Goal: Check status: Check status

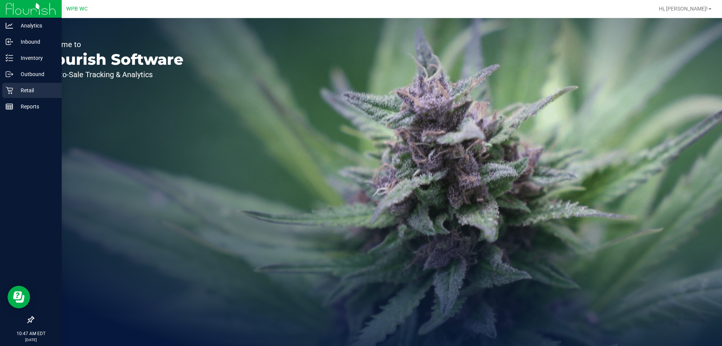
click at [12, 86] on div "Retail" at bounding box center [31, 90] width 59 height 15
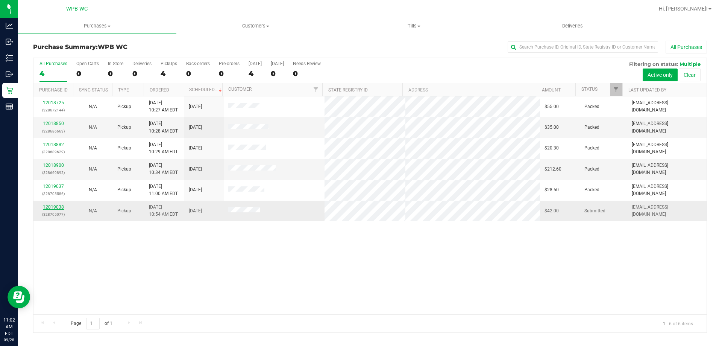
click at [54, 207] on link "12019038" at bounding box center [53, 206] width 21 height 5
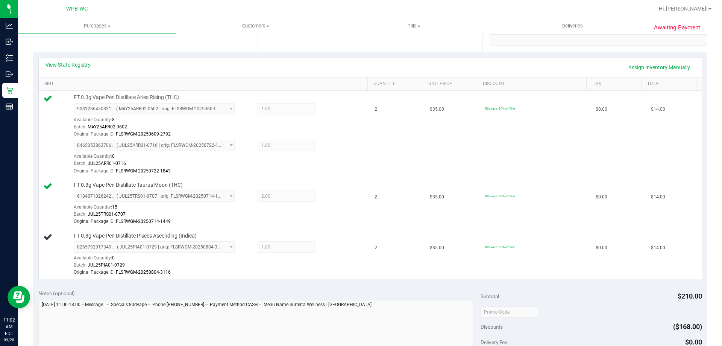
scroll to position [75, 0]
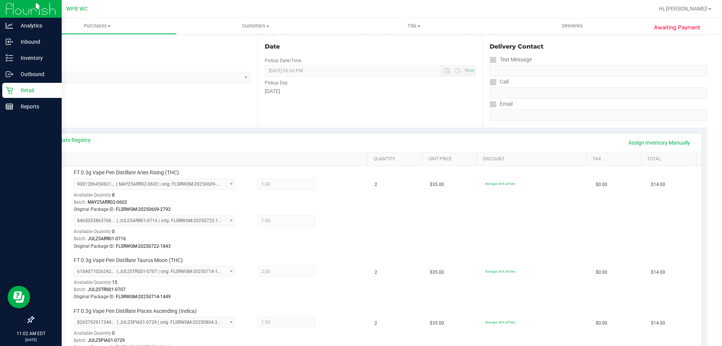
click at [21, 83] on div "Retail" at bounding box center [31, 90] width 59 height 15
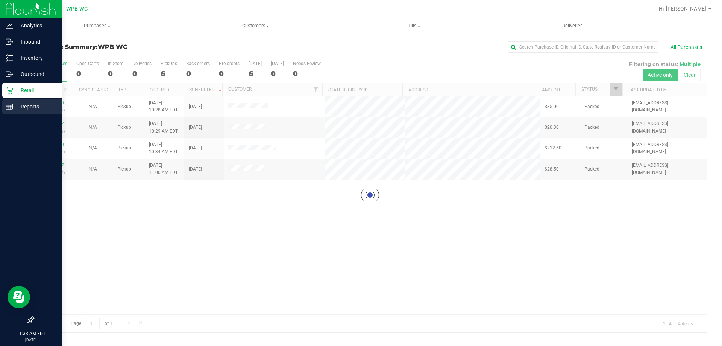
click at [29, 108] on p "Reports" at bounding box center [35, 106] width 45 height 9
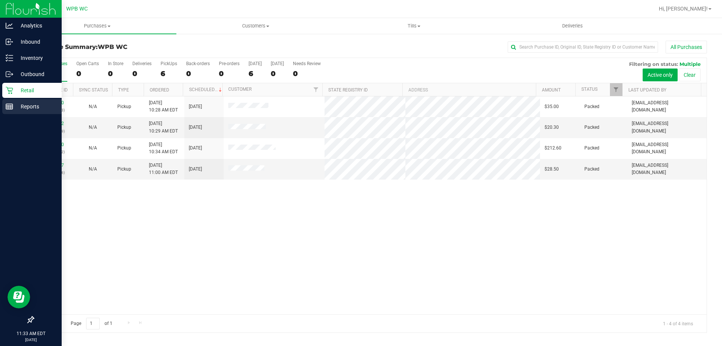
click at [34, 105] on p "Reports" at bounding box center [35, 106] width 45 height 9
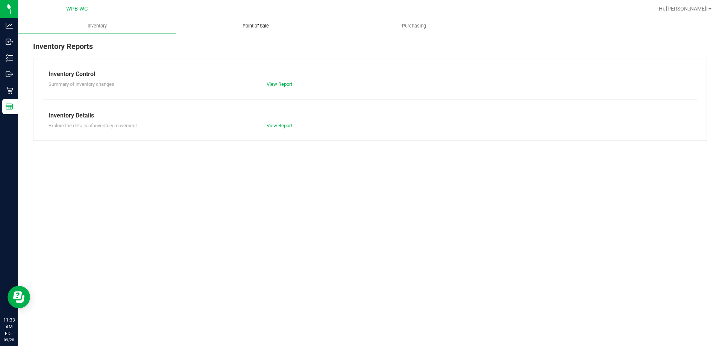
click at [257, 21] on uib-tab-heading "Point of Sale" at bounding box center [256, 25] width 158 height 15
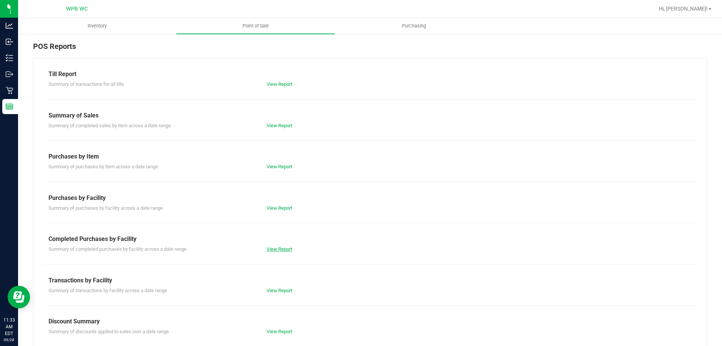
click at [283, 248] on link "View Report" at bounding box center [280, 249] width 26 height 6
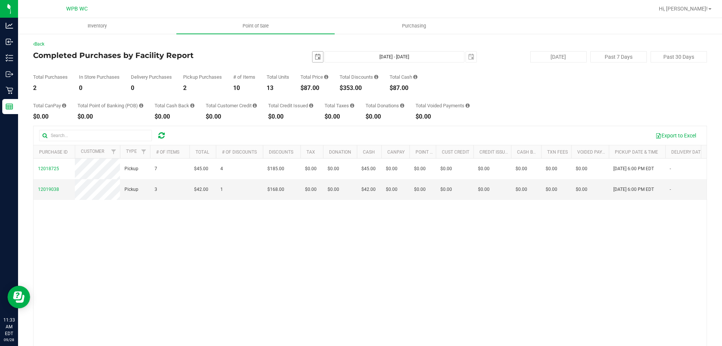
click at [315, 54] on span "select" at bounding box center [318, 57] width 6 height 6
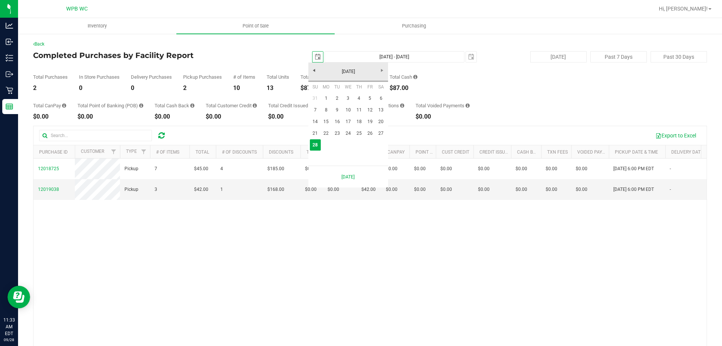
scroll to position [0, 19]
click at [375, 135] on link "26" at bounding box center [370, 134] width 11 height 12
type input "[DATE]"
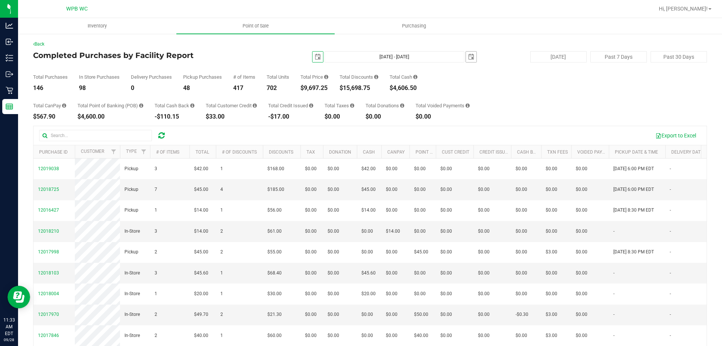
click at [472, 58] on span "select" at bounding box center [471, 57] width 11 height 11
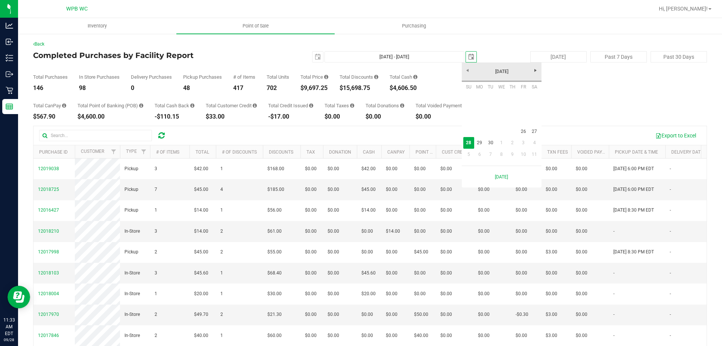
scroll to position [0, 19]
click at [524, 132] on link "26" at bounding box center [523, 132] width 11 height 12
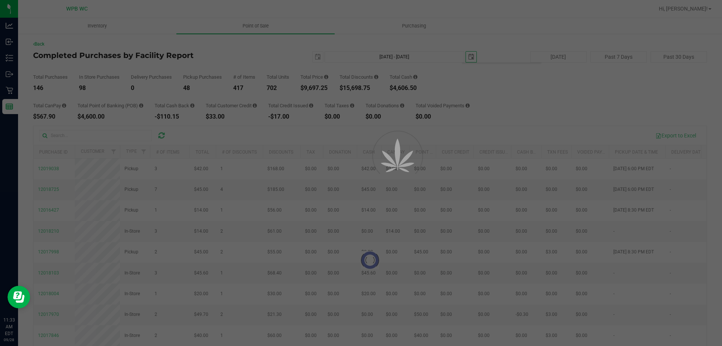
type input "[DATE] - [DATE]"
type input "[DATE]"
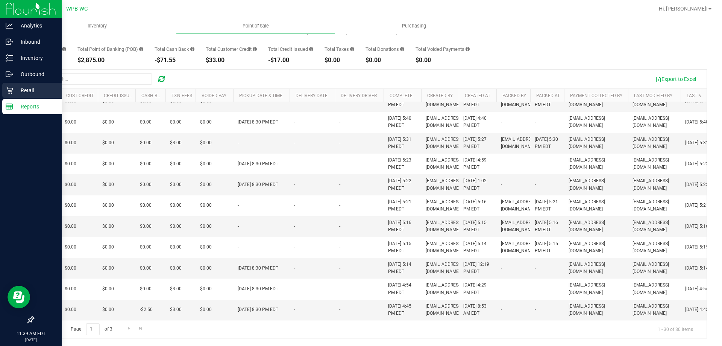
click at [12, 92] on icon at bounding box center [10, 91] width 8 height 8
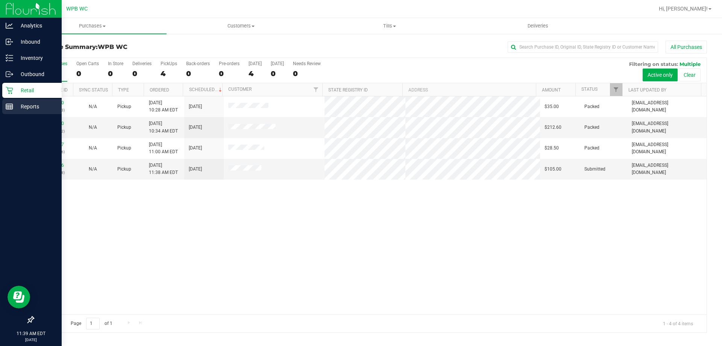
click at [15, 108] on p "Reports" at bounding box center [35, 106] width 45 height 9
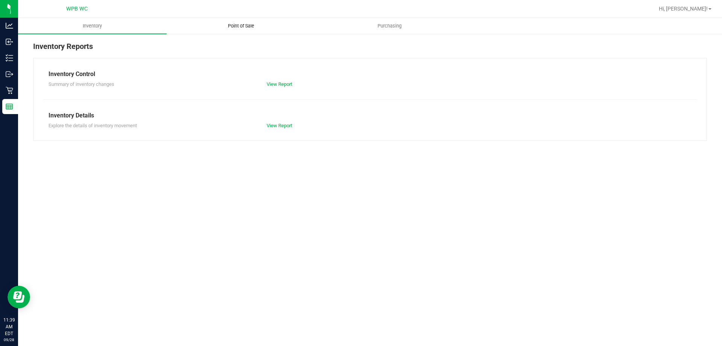
click at [227, 20] on uib-tab-heading "Point of Sale" at bounding box center [241, 25] width 148 height 15
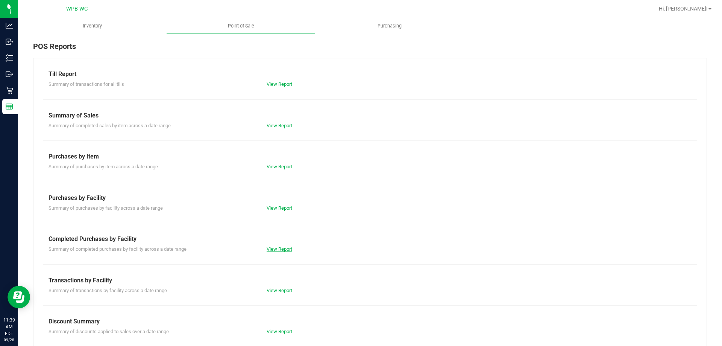
click at [278, 247] on link "View Report" at bounding box center [280, 249] width 26 height 6
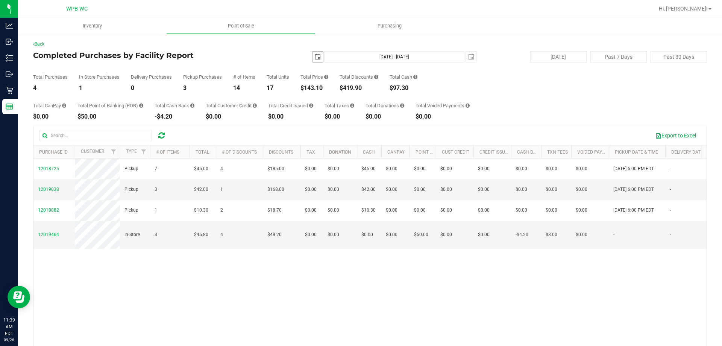
click at [315, 56] on span "select" at bounding box center [318, 57] width 6 height 6
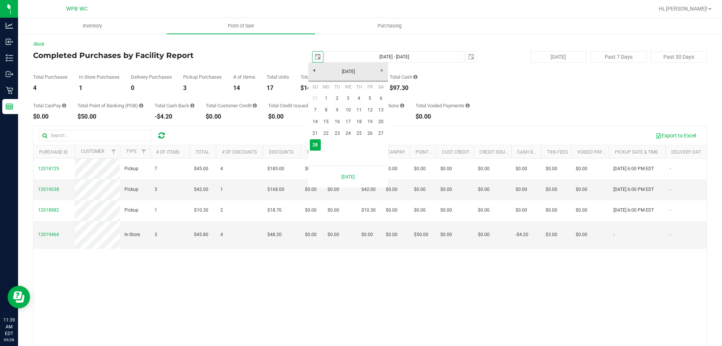
scroll to position [0, 19]
click at [369, 135] on link "26" at bounding box center [370, 134] width 11 height 12
type input "[DATE]"
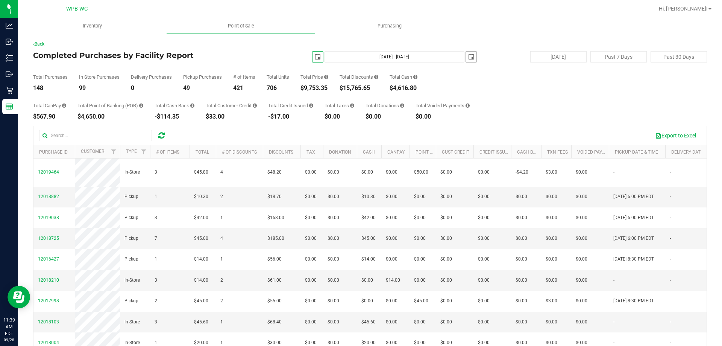
click at [472, 55] on span "select" at bounding box center [471, 57] width 11 height 11
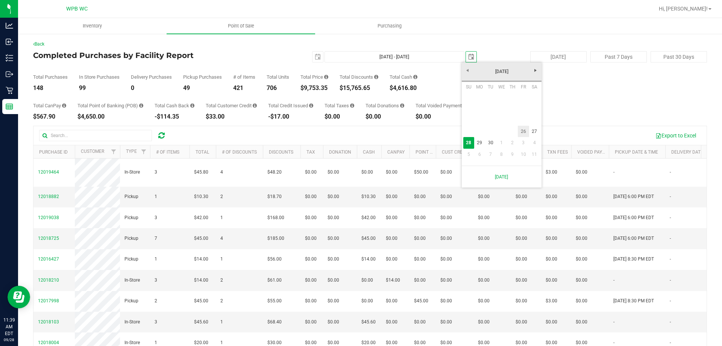
click at [525, 127] on link "26" at bounding box center [523, 132] width 11 height 12
type input "[DATE] - [DATE]"
type input "[DATE]"
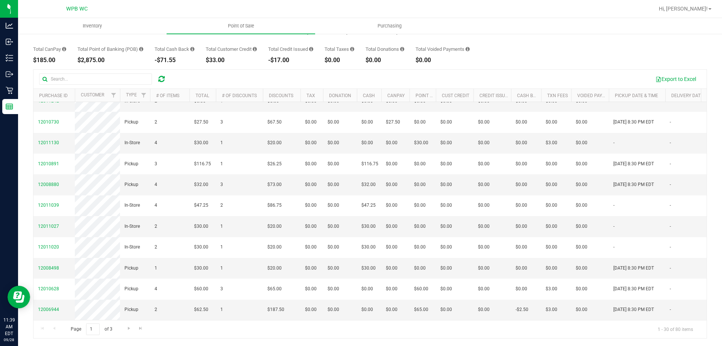
drag, startPoint x: 321, startPoint y: 320, endPoint x: 335, endPoint y: 317, distance: 14.0
click at [332, 318] on div "Export to Excel Purchase ID Customer Type # of Items Total # of Discounts Disco…" at bounding box center [370, 203] width 674 height 269
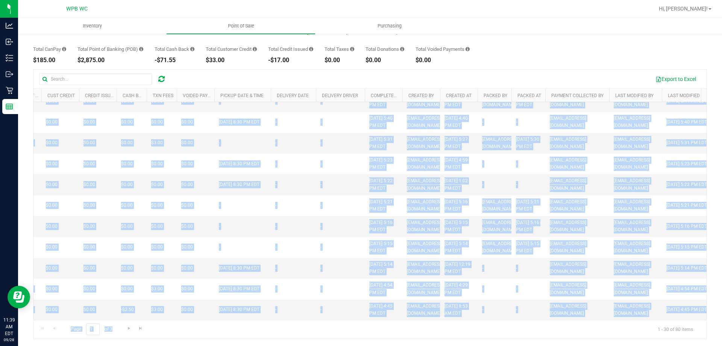
scroll to position [0, 414]
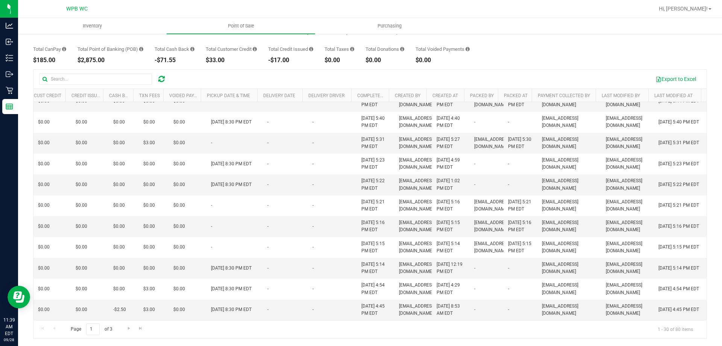
click at [590, 345] on div "Back Completed Purchases by Facility Report [DATE] [DATE] - [DATE] [DATE] [DATE…" at bounding box center [370, 161] width 704 height 369
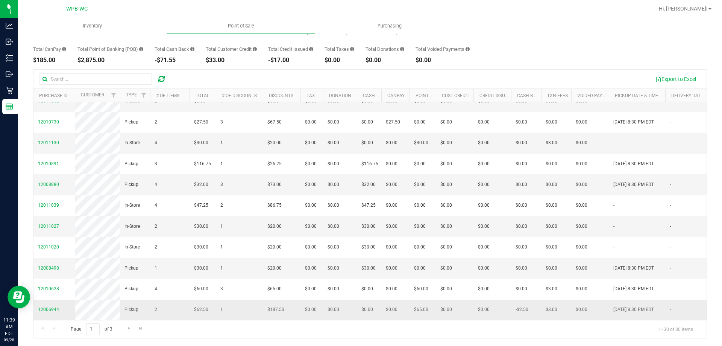
scroll to position [512, 0]
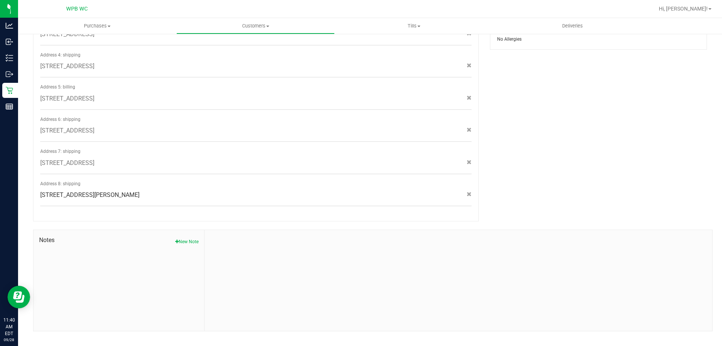
scroll to position [364, 0]
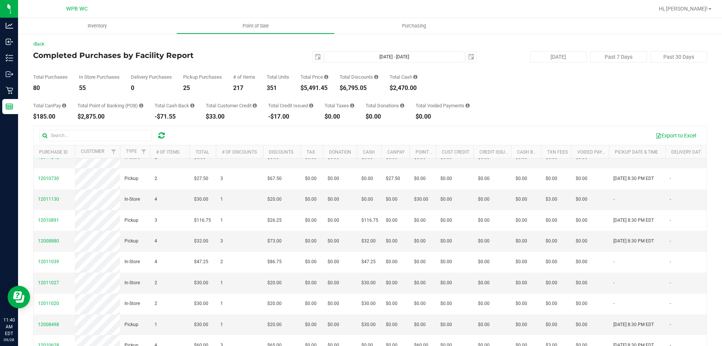
scroll to position [475, 0]
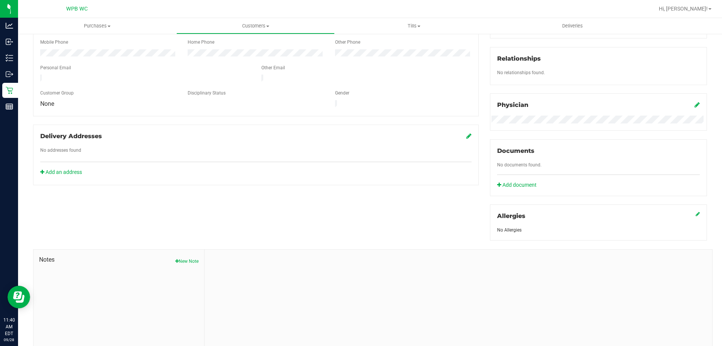
scroll to position [188, 0]
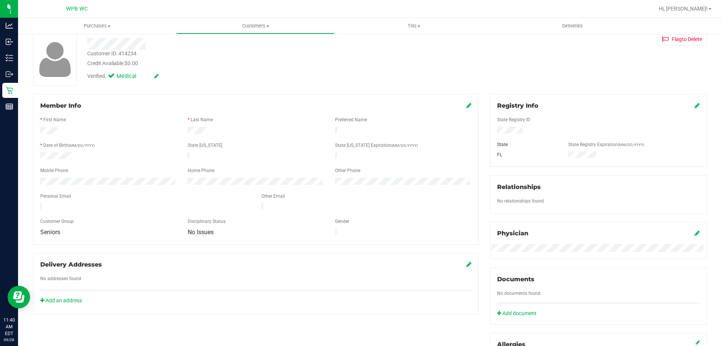
scroll to position [113, 0]
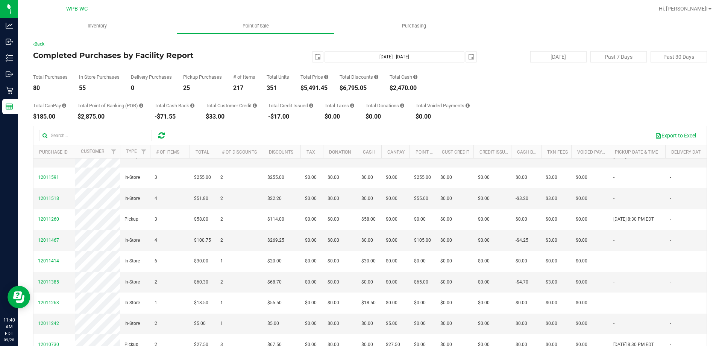
scroll to position [263, 0]
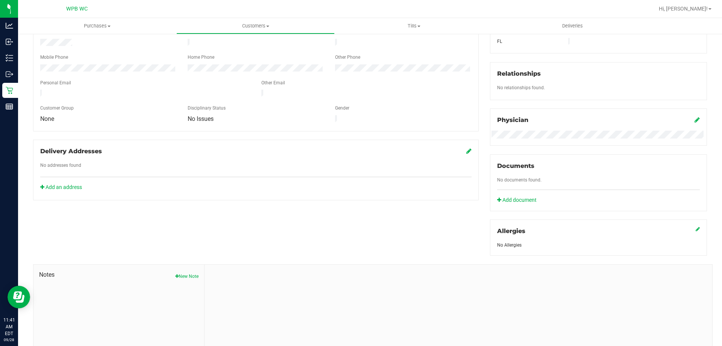
scroll to position [188, 0]
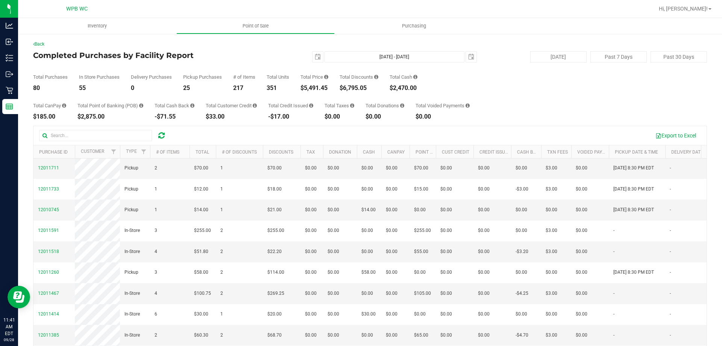
scroll to position [226, 0]
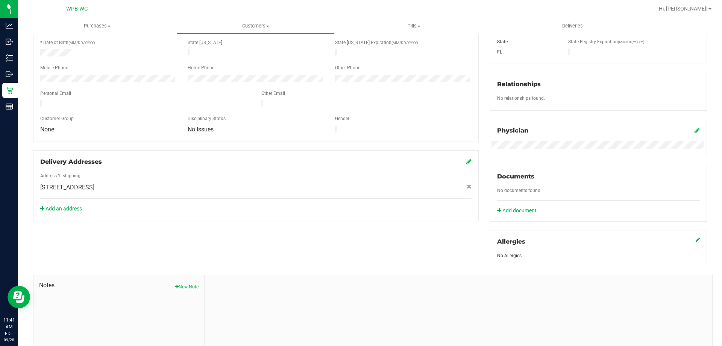
scroll to position [198, 0]
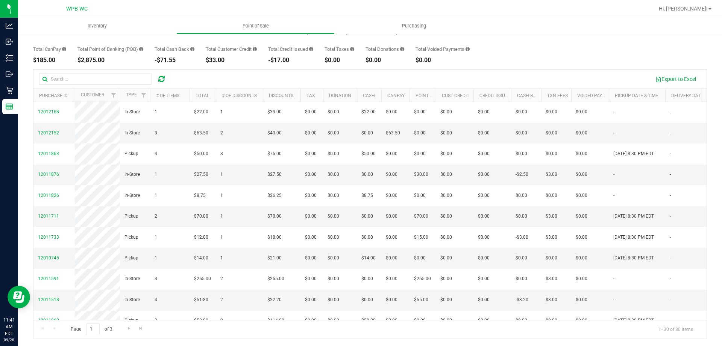
scroll to position [188, 0]
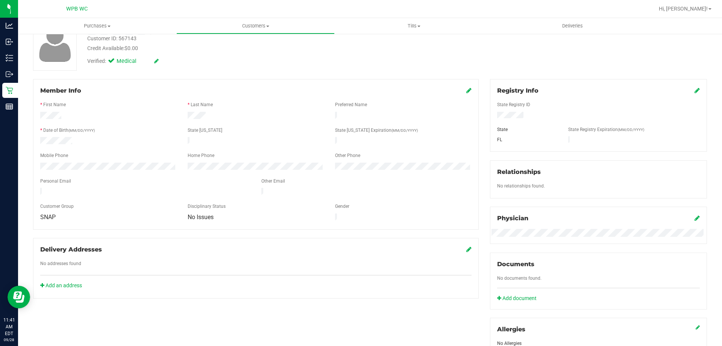
scroll to position [198, 0]
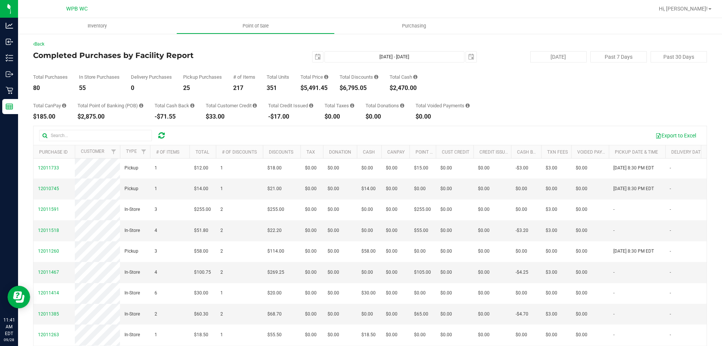
scroll to position [188, 0]
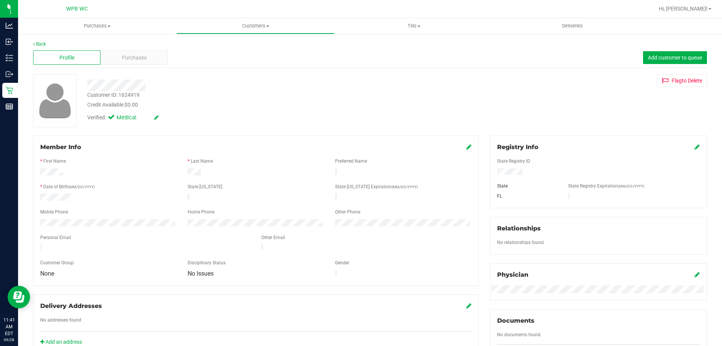
scroll to position [188, 0]
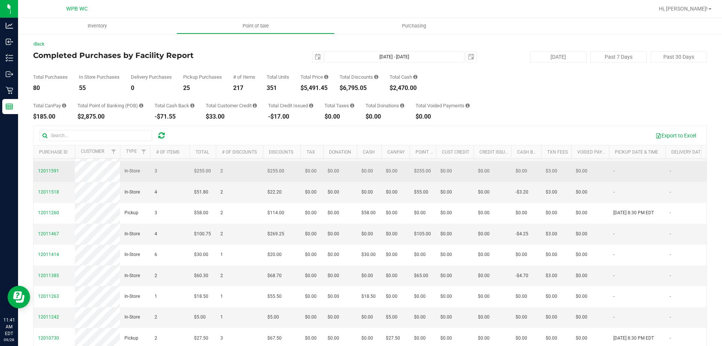
scroll to position [226, 0]
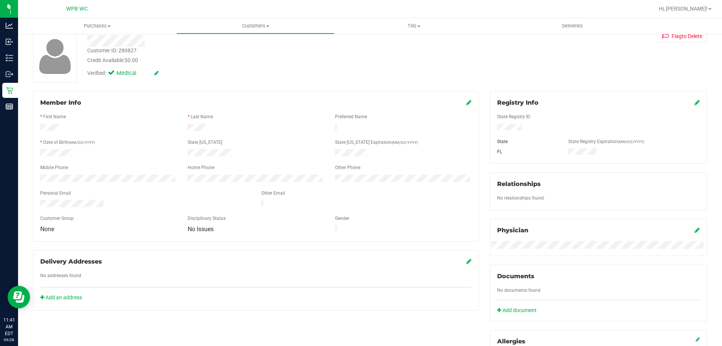
scroll to position [151, 0]
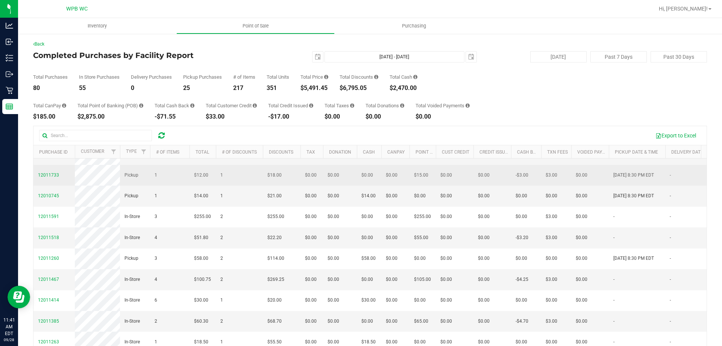
scroll to position [188, 0]
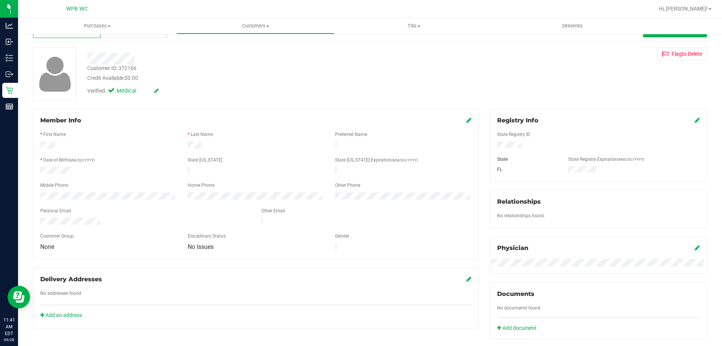
scroll to position [188, 0]
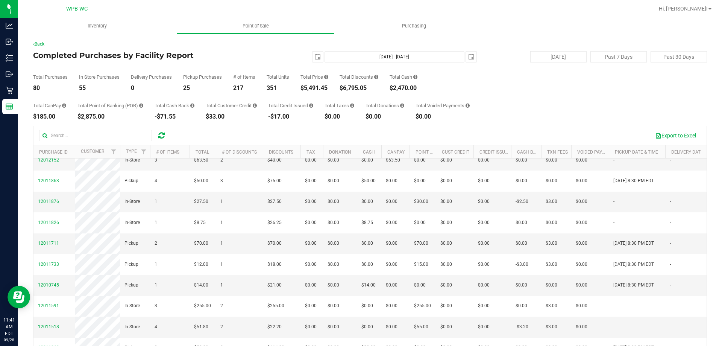
scroll to position [188, 0]
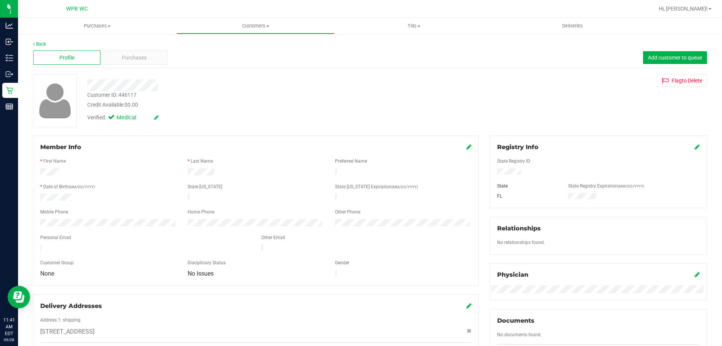
scroll to position [188, 0]
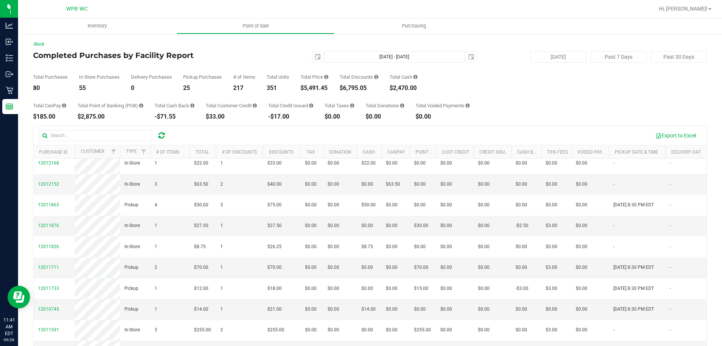
scroll to position [75, 0]
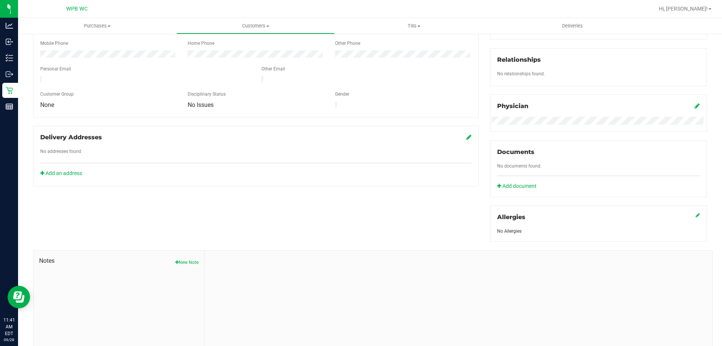
scroll to position [188, 0]
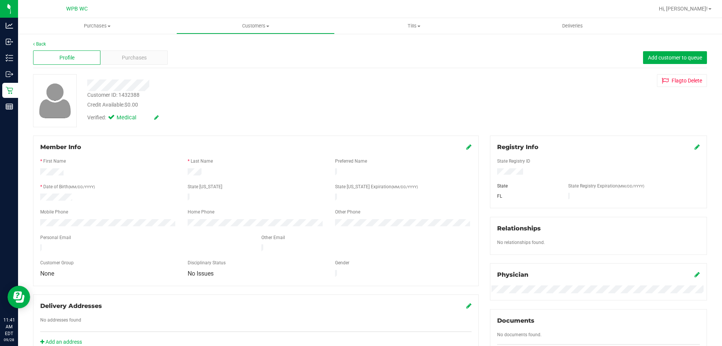
drag, startPoint x: 99, startPoint y: 155, endPoint x: 81, endPoint y: 266, distance: 112.5
click at [84, 263] on form "Member Info * First Name * Last Name Preferred Name * Date of Birth (MM/DD/YYYY…" at bounding box center [256, 211] width 432 height 136
click at [80, 260] on div "Customer Group" at bounding box center [108, 263] width 147 height 9
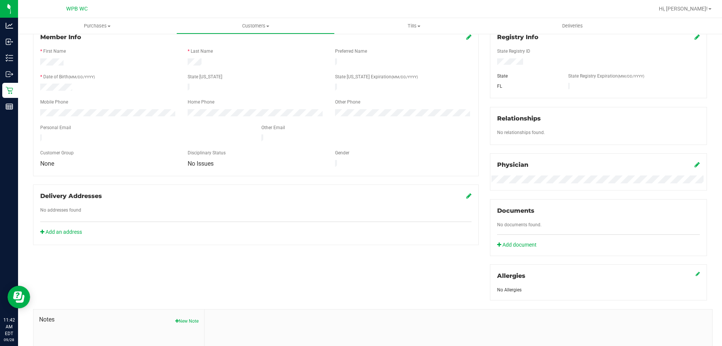
scroll to position [188, 0]
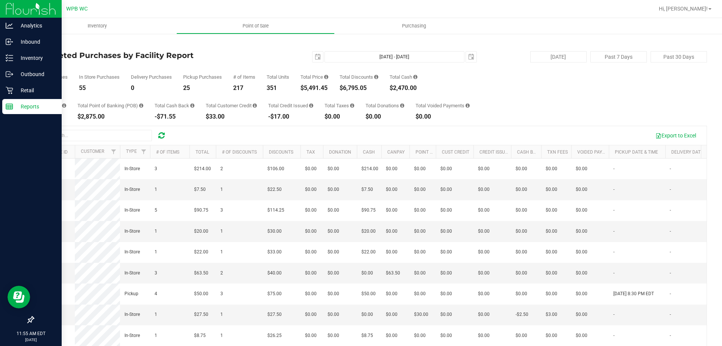
click at [22, 103] on p "Reports" at bounding box center [35, 106] width 45 height 9
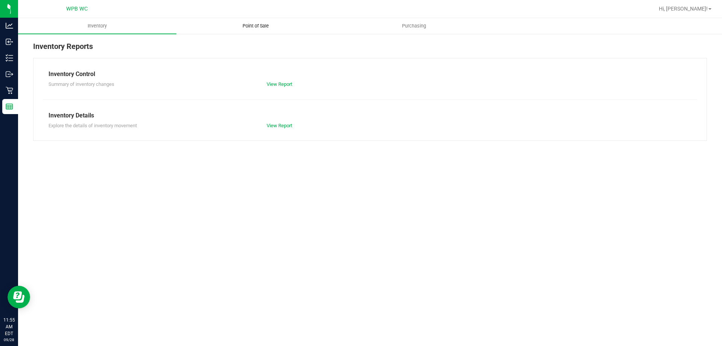
click at [251, 24] on span "Point of Sale" at bounding box center [256, 26] width 47 height 7
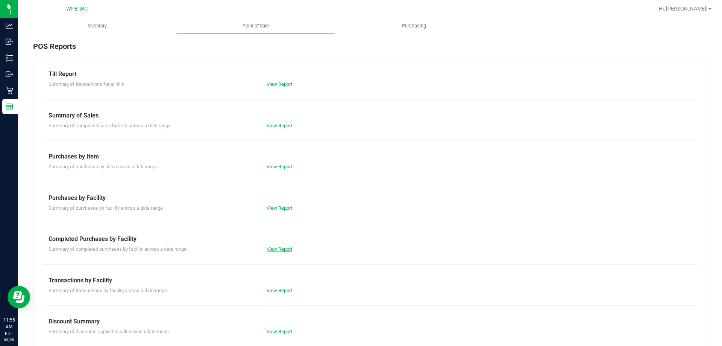
click at [281, 249] on link "View Report" at bounding box center [280, 249] width 26 height 6
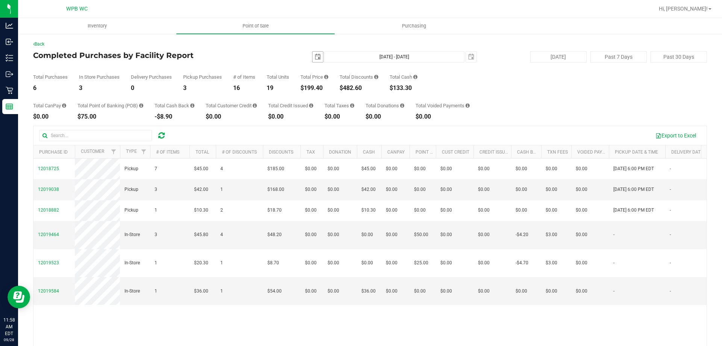
click at [313, 53] on span "select" at bounding box center [318, 57] width 11 height 11
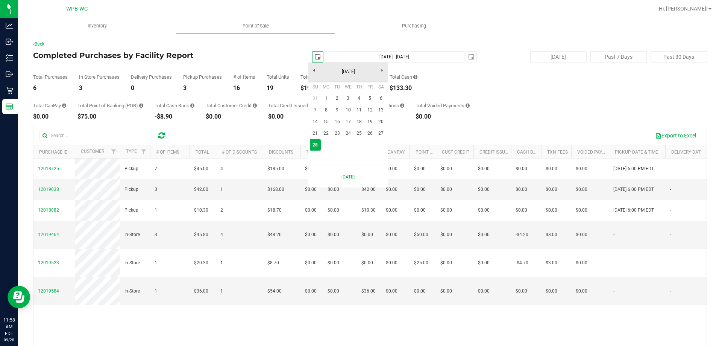
scroll to position [0, 19]
click at [372, 131] on link "26" at bounding box center [370, 134] width 11 height 12
type input "[DATE]"
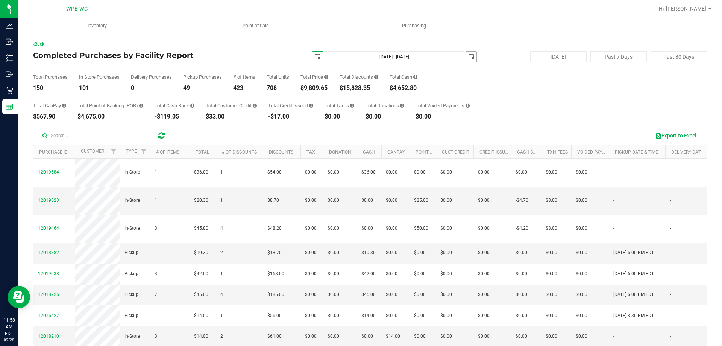
click at [468, 54] on span "select" at bounding box center [471, 57] width 6 height 6
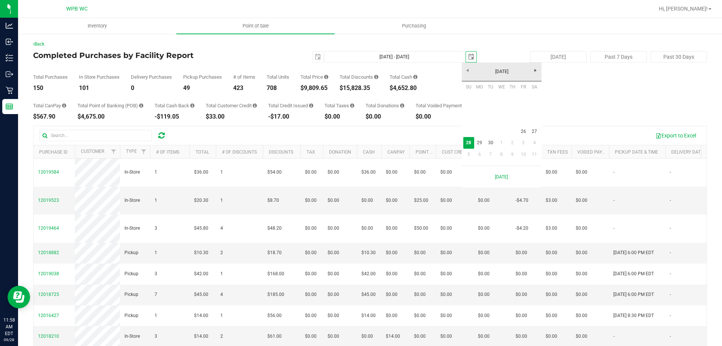
scroll to position [0, 19]
click at [520, 130] on link "26" at bounding box center [523, 132] width 11 height 12
type input "[DATE] - [DATE]"
type input "[DATE]"
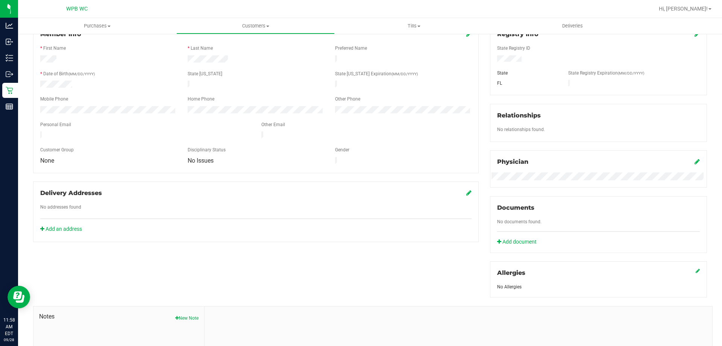
scroll to position [198, 0]
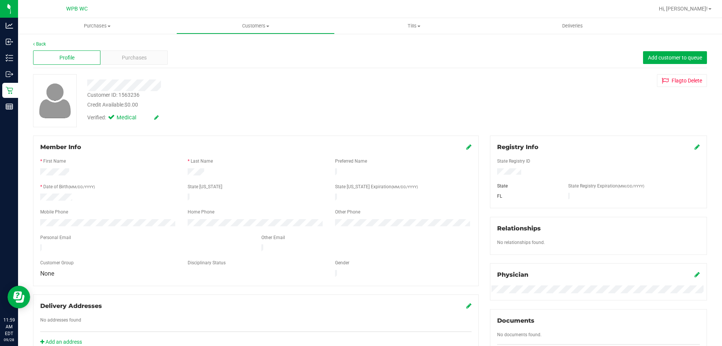
scroll to position [151, 0]
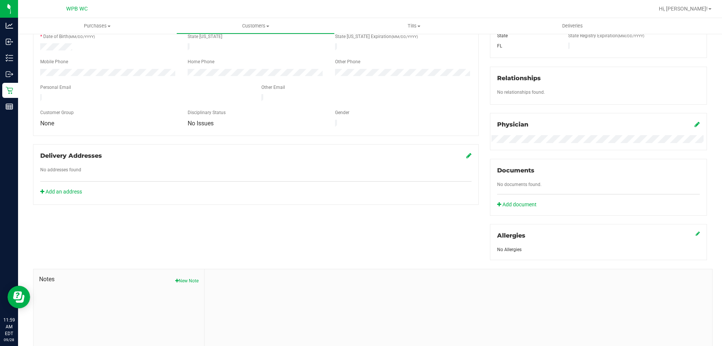
scroll to position [151, 0]
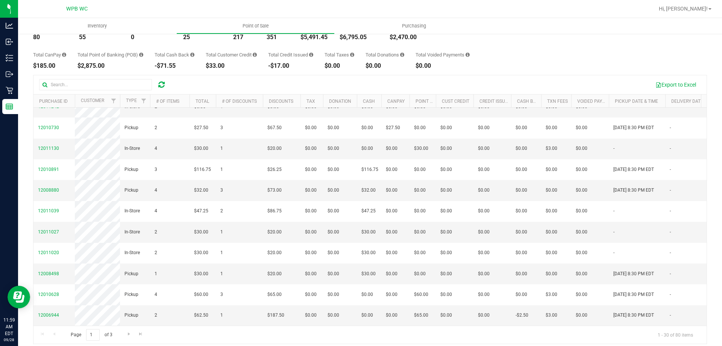
scroll to position [56, 0]
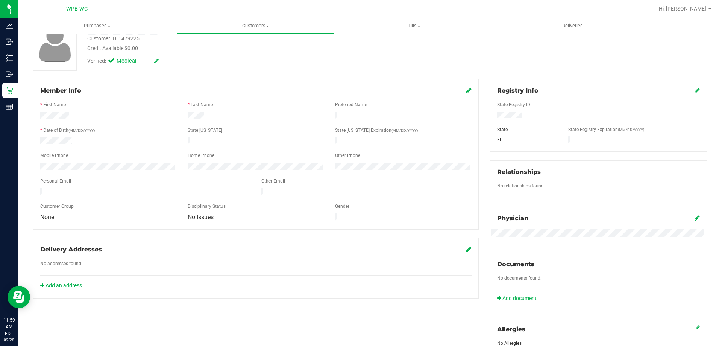
scroll to position [198, 0]
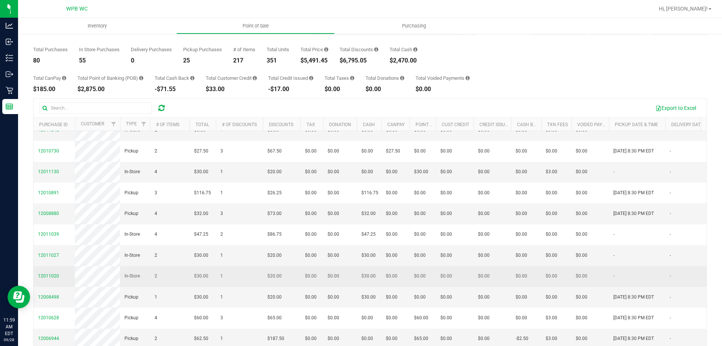
scroll to position [56, 0]
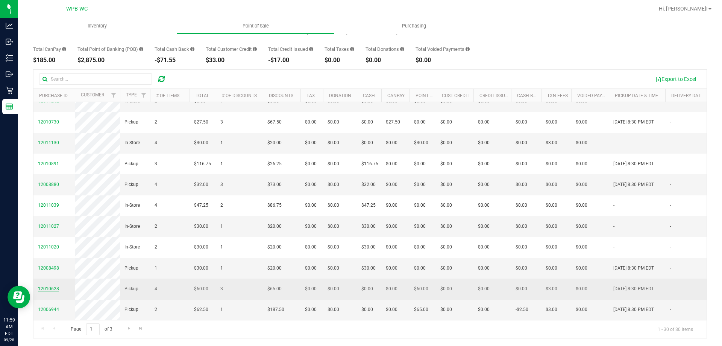
click at [54, 286] on span "12010628" at bounding box center [48, 288] width 21 height 5
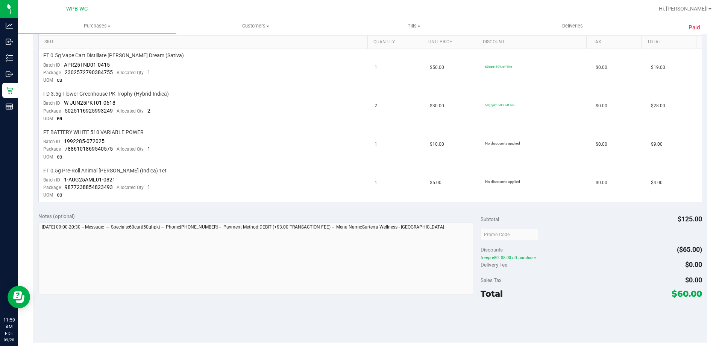
scroll to position [200, 0]
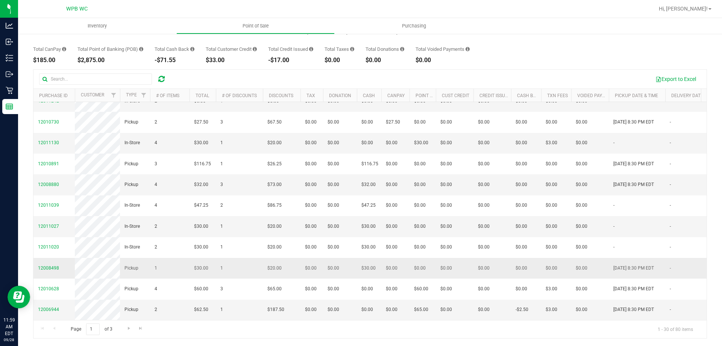
scroll to position [550, 0]
click at [130, 327] on span "Go to the next page" at bounding box center [129, 328] width 6 height 6
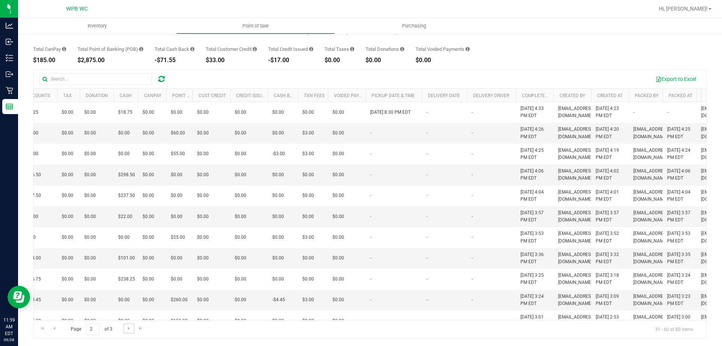
scroll to position [0, 414]
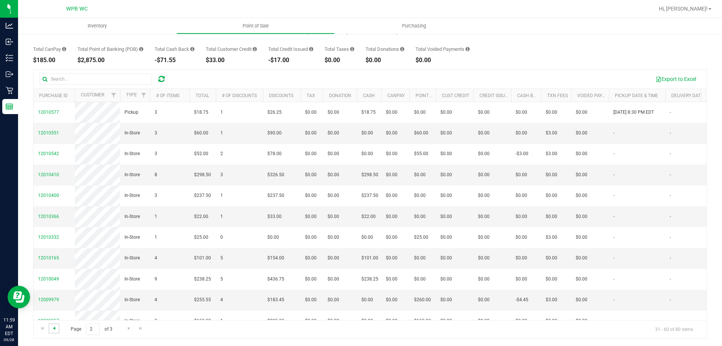
click at [57, 327] on span "Go to the previous page" at bounding box center [54, 328] width 6 height 6
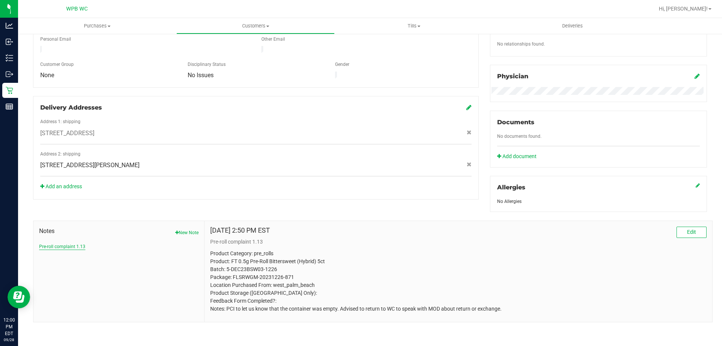
click at [72, 245] on button "Pre-roll complaint 1.13" at bounding box center [62, 246] width 46 height 7
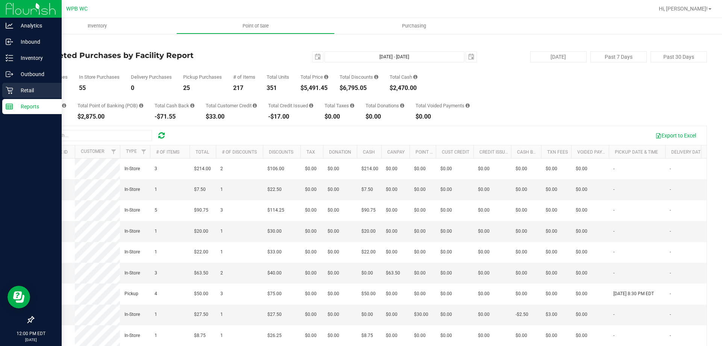
click at [20, 83] on div "Retail" at bounding box center [31, 90] width 59 height 15
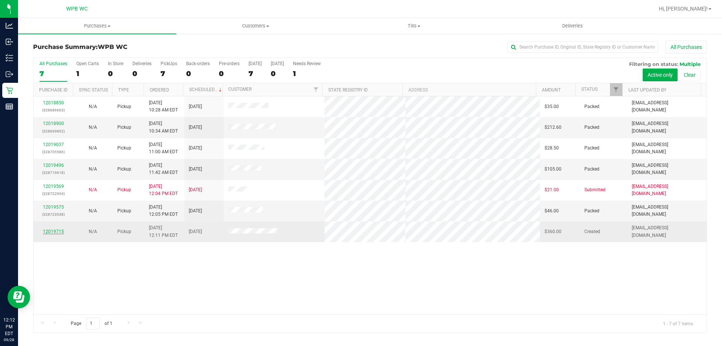
click at [53, 232] on link "12019715" at bounding box center [53, 231] width 21 height 5
click at [46, 230] on link "12019715" at bounding box center [53, 231] width 21 height 5
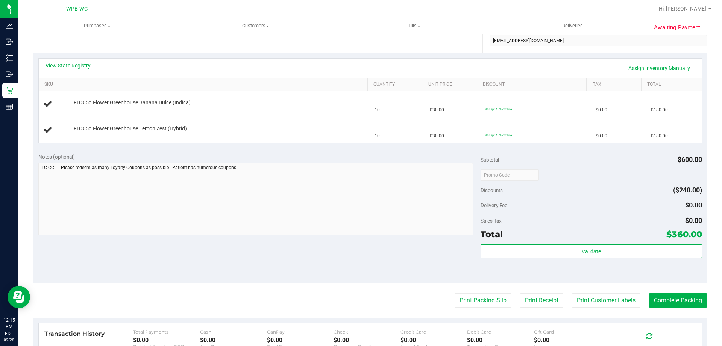
scroll to position [151, 0]
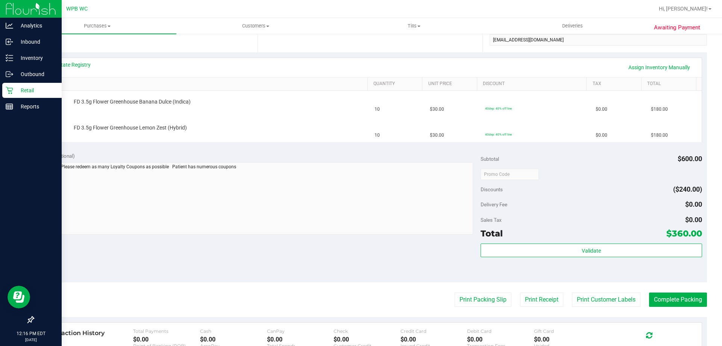
click at [17, 88] on p "Retail" at bounding box center [35, 90] width 45 height 9
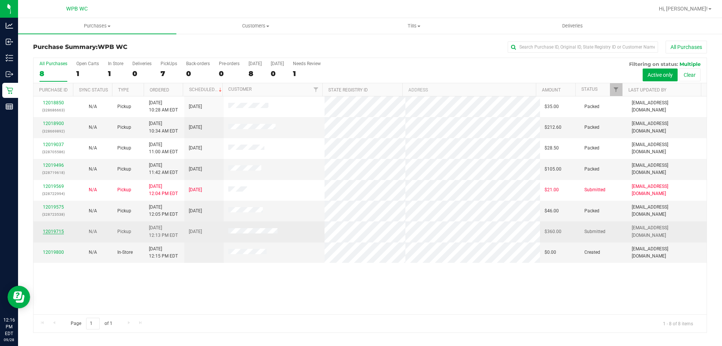
click at [54, 231] on link "12019715" at bounding box center [53, 231] width 21 height 5
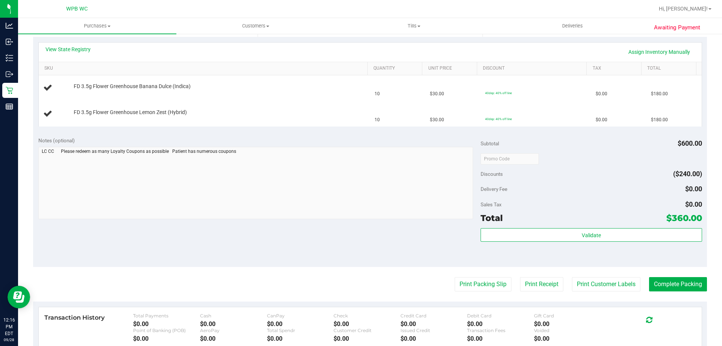
scroll to position [188, 0]
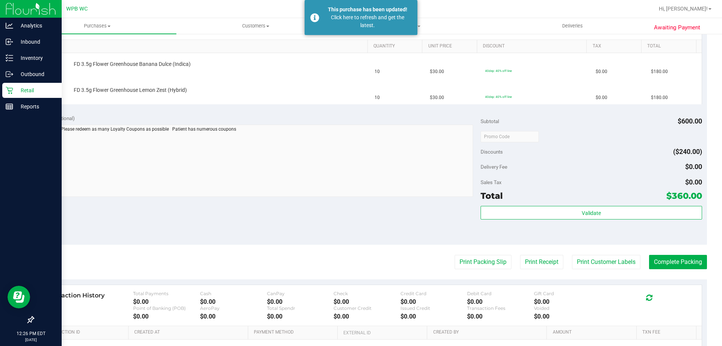
click at [9, 91] on icon at bounding box center [9, 90] width 7 height 7
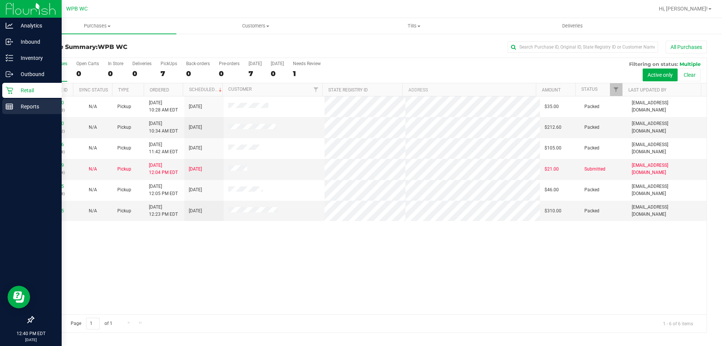
click at [21, 110] on p "Reports" at bounding box center [35, 106] width 45 height 9
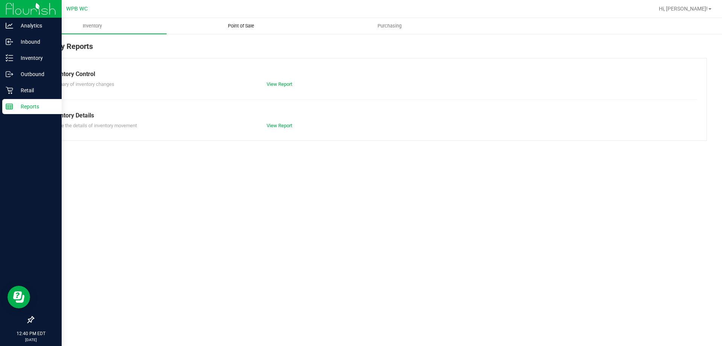
click at [243, 23] on span "Point of Sale" at bounding box center [241, 26] width 47 height 7
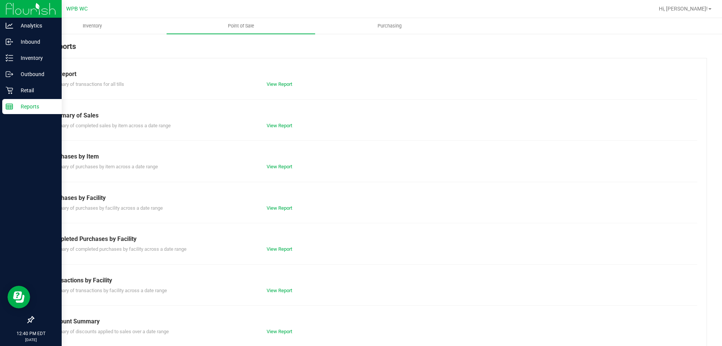
click at [278, 254] on div "Till Report Summary of transactions for all tills View Report Summary of Sales …" at bounding box center [370, 223] width 674 height 330
click at [278, 252] on div "View Report" at bounding box center [315, 249] width 109 height 8
click at [280, 251] on link "View Report" at bounding box center [280, 249] width 26 height 6
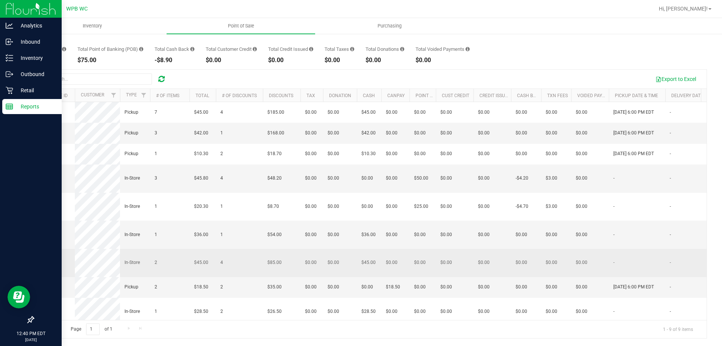
scroll to position [11, 0]
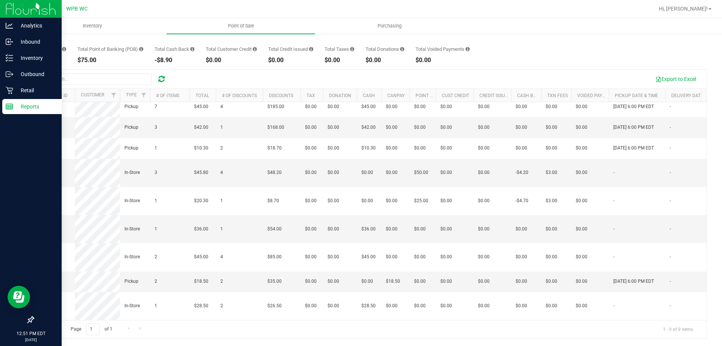
click at [8, 109] on icon at bounding box center [10, 107] width 8 height 8
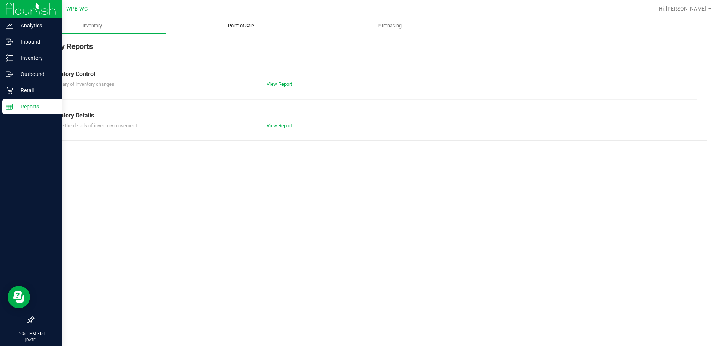
click at [224, 26] on span "Point of Sale" at bounding box center [241, 26] width 47 height 7
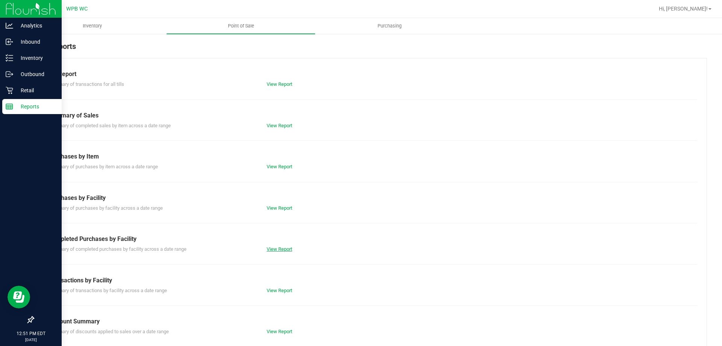
click at [285, 248] on link "View Report" at bounding box center [280, 249] width 26 height 6
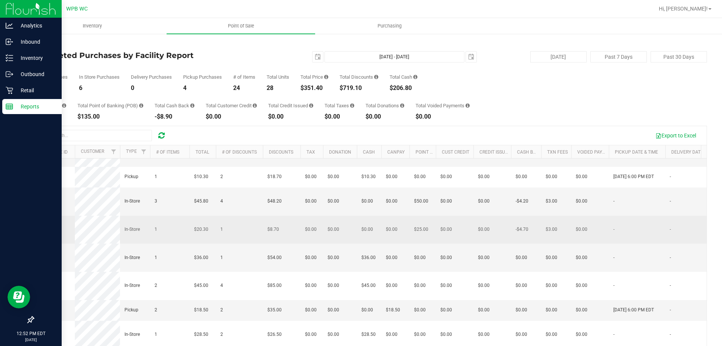
scroll to position [39, 0]
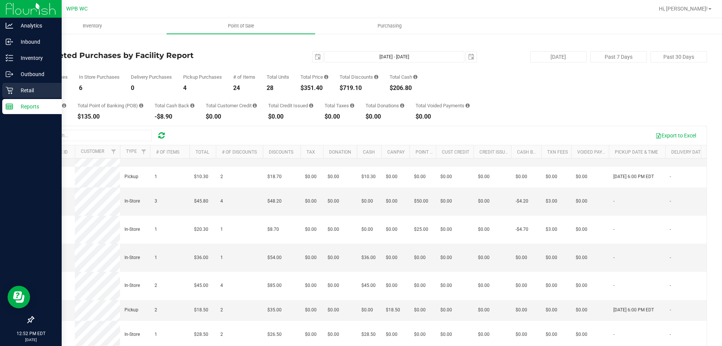
click at [13, 87] on icon at bounding box center [10, 91] width 8 height 8
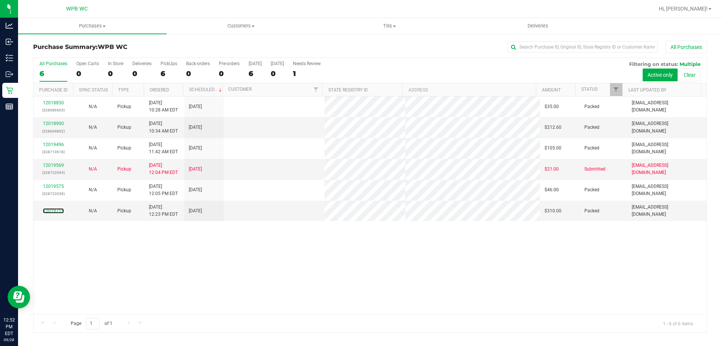
click at [59, 211] on link "12019715" at bounding box center [53, 210] width 21 height 5
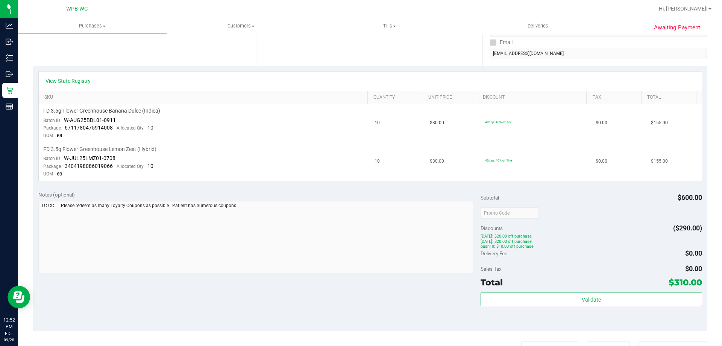
scroll to position [151, 0]
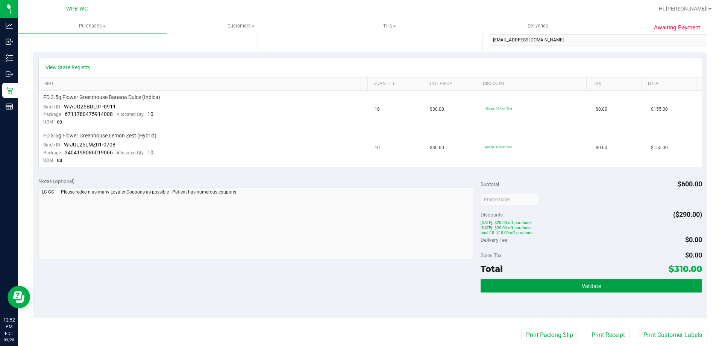
click at [538, 290] on button "Validate" at bounding box center [591, 286] width 221 height 14
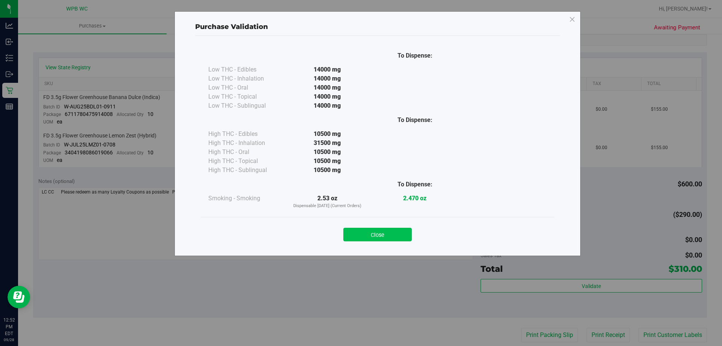
click at [410, 231] on button "Close" at bounding box center [378, 235] width 68 height 14
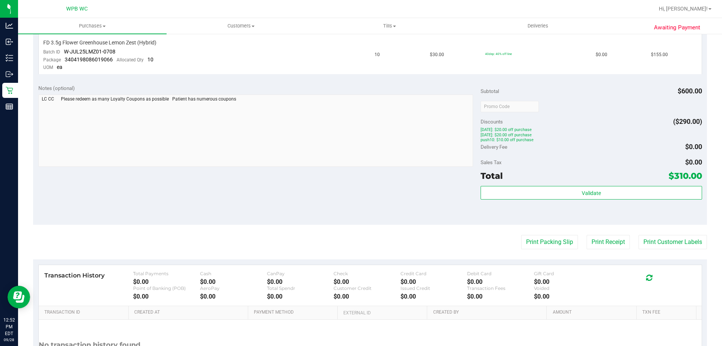
scroll to position [226, 0]
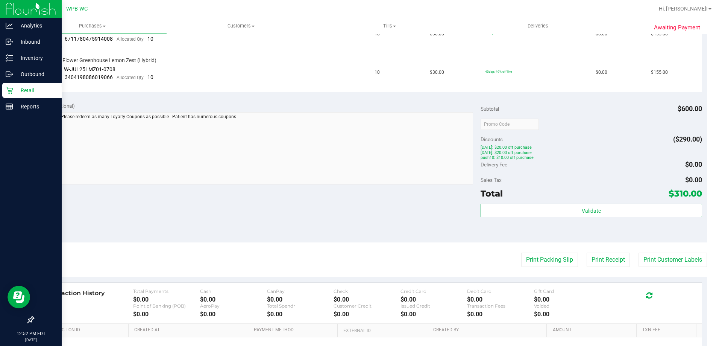
click at [8, 89] on icon at bounding box center [10, 91] width 8 height 8
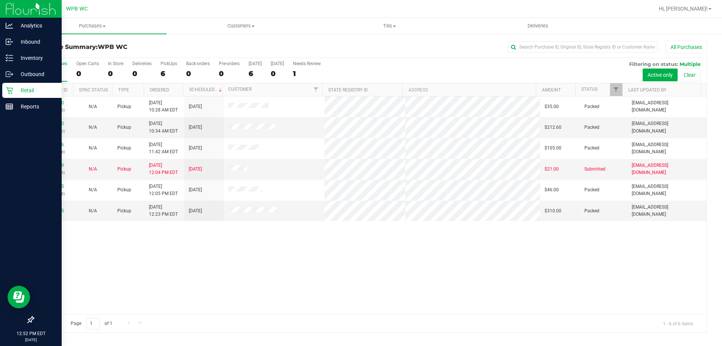
click at [9, 83] on div "Retail" at bounding box center [31, 90] width 59 height 15
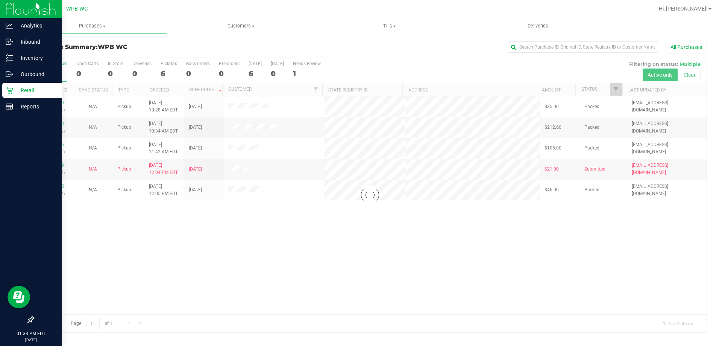
click at [35, 92] on p "Retail" at bounding box center [35, 90] width 45 height 9
